Goal: Task Accomplishment & Management: Manage account settings

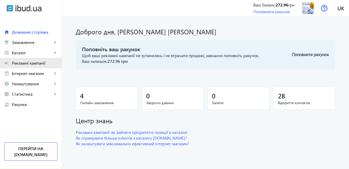
click at [29, 62] on span "Рекламні кампанії" at bounding box center [35, 62] width 46 height 5
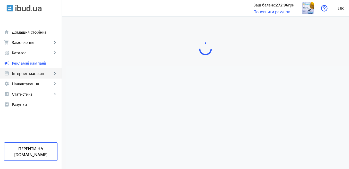
click at [27, 71] on span "Інтернет-магазин" at bounding box center [32, 73] width 40 height 5
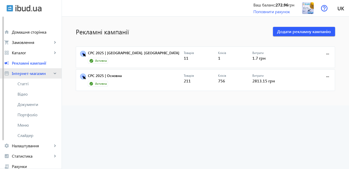
click at [31, 72] on span "Інтернет-магазин" at bounding box center [32, 73] width 40 height 5
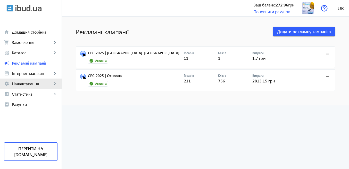
click at [29, 84] on span "Налаштування" at bounding box center [32, 83] width 40 height 5
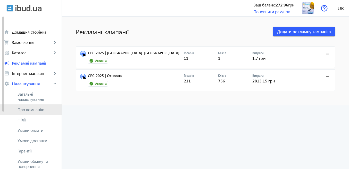
click at [33, 110] on span "Про компанію" at bounding box center [38, 109] width 40 height 5
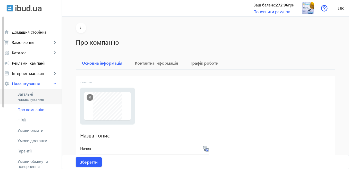
click at [27, 97] on span "Загальні налаштування" at bounding box center [38, 96] width 40 height 10
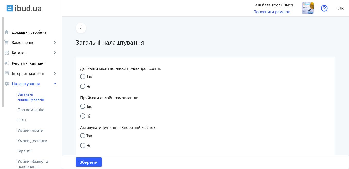
radio input "true"
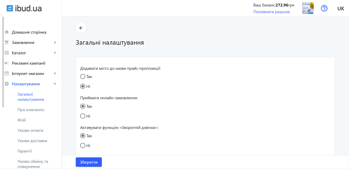
radio input "true"
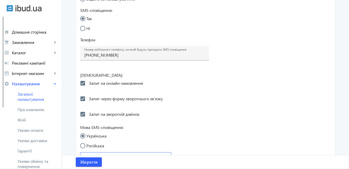
scroll to position [253, 0]
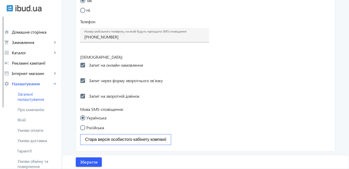
click at [114, 140] on span "Стара версія особистого кабінету компанії" at bounding box center [125, 139] width 81 height 4
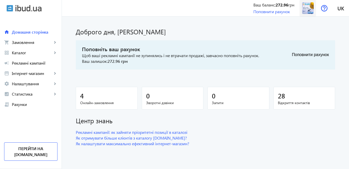
click at [310, 9] on img at bounding box center [308, 8] width 12 height 12
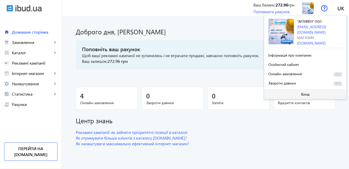
click at [307, 94] on span "Вихід" at bounding box center [305, 94] width 9 height 4
